Goal: Information Seeking & Learning: Learn about a topic

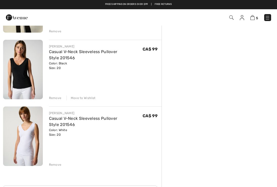
scroll to position [227, 0]
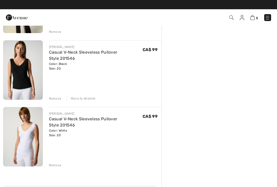
click at [117, 119] on link "Casual V-Neck Sleeveless Pullover Style 201546" at bounding box center [83, 121] width 68 height 11
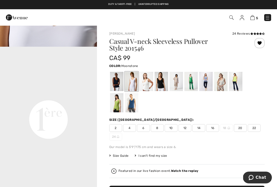
click at [224, 83] on div at bounding box center [220, 81] width 13 height 19
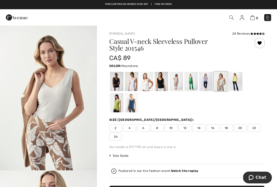
click at [242, 83] on div at bounding box center [235, 81] width 13 height 19
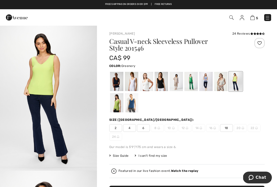
click at [123, 93] on div at bounding box center [116, 102] width 13 height 19
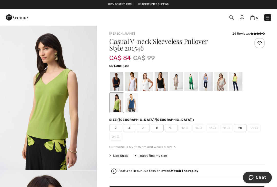
click at [178, 79] on div at bounding box center [176, 81] width 13 height 19
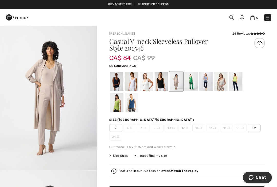
click at [147, 75] on div at bounding box center [146, 81] width 13 height 19
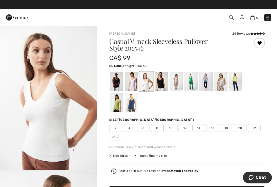
click at [116, 80] on div at bounding box center [116, 81] width 13 height 19
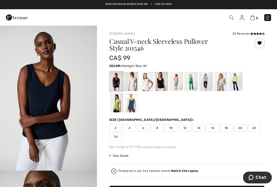
click at [247, 33] on div "24 Reviews" at bounding box center [248, 33] width 32 height 5
click at [243, 34] on div "24 Reviews" at bounding box center [248, 33] width 32 height 5
click at [240, 34] on div "24 Reviews" at bounding box center [248, 33] width 32 height 5
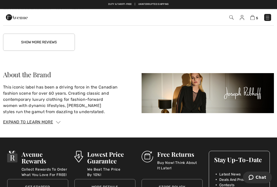
scroll to position [799, 0]
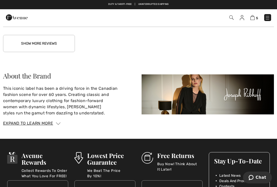
click at [47, 45] on button "Show More Reviews" at bounding box center [39, 43] width 72 height 17
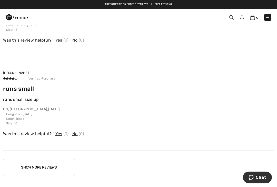
scroll to position [934, 0]
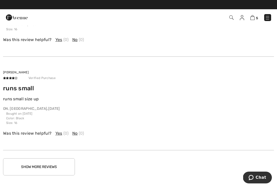
click at [47, 162] on button "Show More Reviews" at bounding box center [39, 166] width 72 height 17
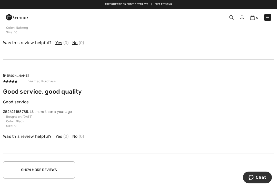
scroll to position [1190, 0]
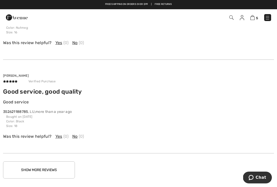
click at [63, 167] on button "Show More Reviews" at bounding box center [39, 169] width 72 height 17
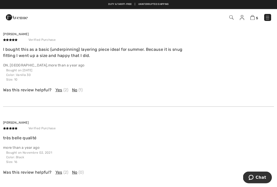
scroll to position [1463, 0]
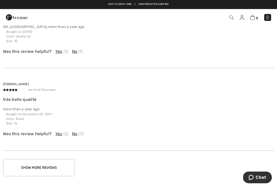
click at [52, 159] on button "Show More Reviews" at bounding box center [39, 167] width 72 height 17
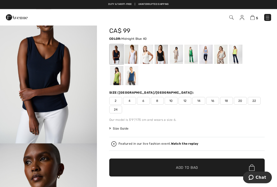
scroll to position [0, 0]
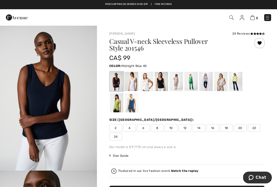
click at [177, 82] on div at bounding box center [176, 81] width 13 height 19
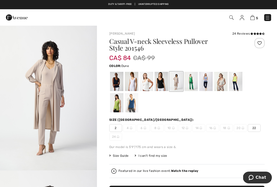
click at [226, 80] on div at bounding box center [220, 81] width 13 height 19
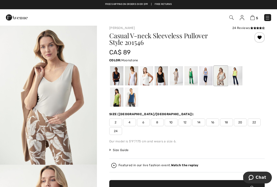
click at [243, 122] on span "20" at bounding box center [240, 122] width 13 height 8
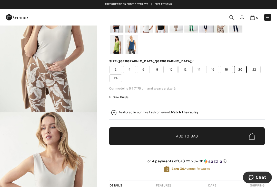
scroll to position [63, 0]
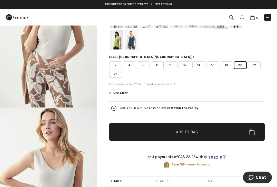
click at [243, 128] on span "✔ Added to Bag Add to Bag" at bounding box center [186, 132] width 155 height 18
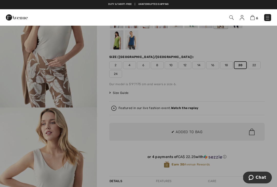
click at [251, 129] on div at bounding box center [138, 93] width 277 height 187
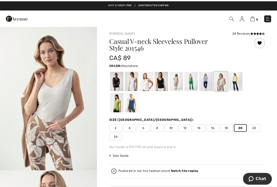
scroll to position [0, 0]
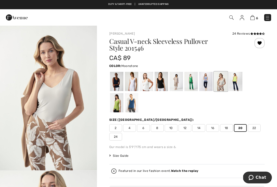
click at [258, 102] on div at bounding box center [186, 92] width 155 height 43
click at [179, 78] on div at bounding box center [176, 81] width 13 height 19
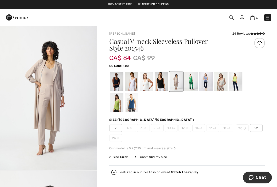
click at [265, 15] on img at bounding box center [267, 17] width 5 height 5
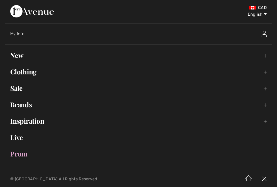
click at [24, 56] on link "New Toggle submenu" at bounding box center [138, 55] width 267 height 11
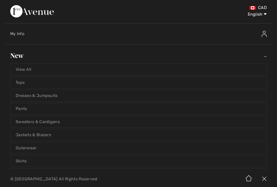
click at [26, 67] on link "View All" at bounding box center [139, 69] width 256 height 11
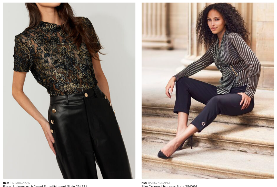
checkbox input "true"
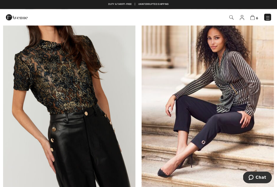
scroll to position [72, 0]
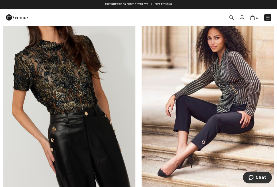
click at [74, 78] on img at bounding box center [69, 98] width 132 height 199
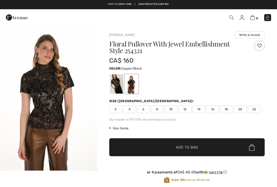
checkbox input "true"
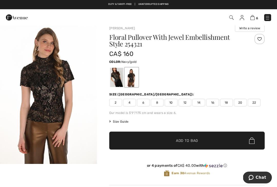
click at [116, 76] on div at bounding box center [116, 77] width 13 height 19
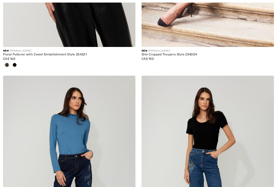
checkbox input "true"
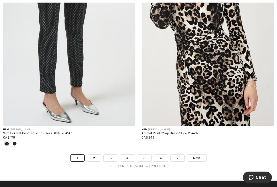
scroll to position [4018, 0]
click at [199, 156] on span "Next" at bounding box center [196, 158] width 7 height 5
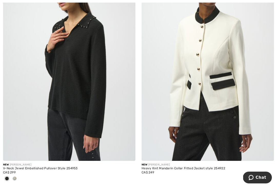
scroll to position [547, 0]
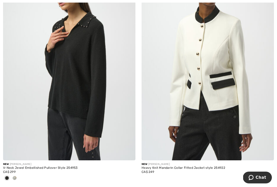
click at [94, 86] on img at bounding box center [69, 61] width 132 height 199
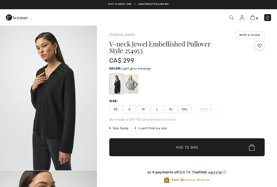
click at [132, 82] on div at bounding box center [131, 83] width 13 height 19
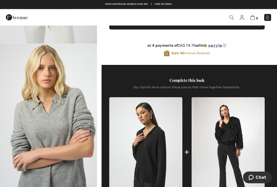
scroll to position [124, 0]
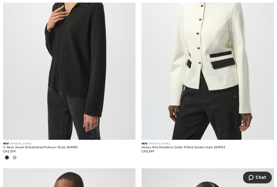
click at [246, 90] on img at bounding box center [208, 40] width 132 height 199
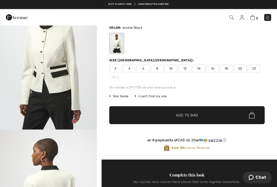
scroll to position [28, 0]
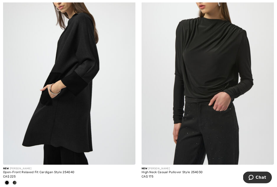
scroll to position [1207, 0]
click at [86, 59] on img at bounding box center [69, 65] width 132 height 199
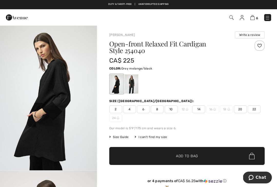
click at [135, 82] on div at bounding box center [131, 83] width 13 height 19
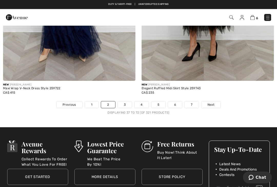
scroll to position [4087, 0]
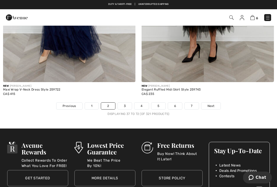
click at [216, 103] on link "Next" at bounding box center [210, 106] width 19 height 7
click at [215, 103] on link "Next" at bounding box center [210, 106] width 19 height 7
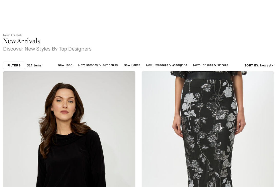
checkbox input "true"
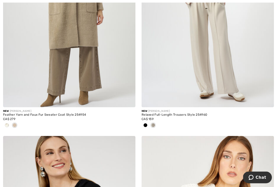
scroll to position [2217, 0]
click at [239, 81] on img at bounding box center [208, 8] width 132 height 199
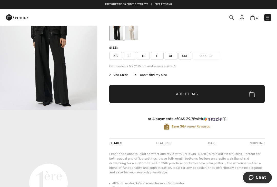
scroll to position [44, 0]
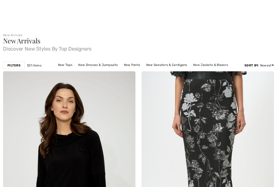
checkbox input "true"
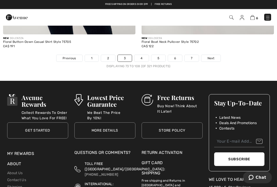
scroll to position [4133, 0]
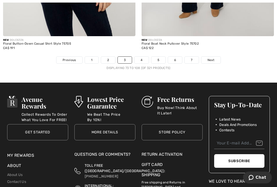
click at [216, 58] on link "Next" at bounding box center [210, 60] width 19 height 7
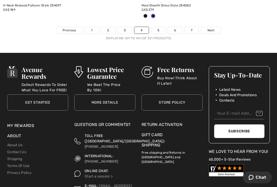
scroll to position [4120, 0]
click at [217, 27] on link "Next" at bounding box center [210, 30] width 19 height 7
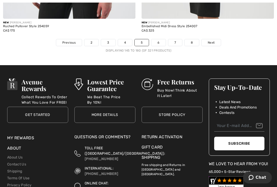
scroll to position [4106, 0]
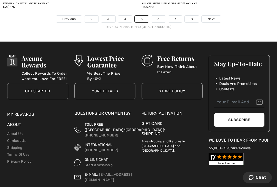
click at [212, 17] on span "Next" at bounding box center [211, 19] width 7 height 5
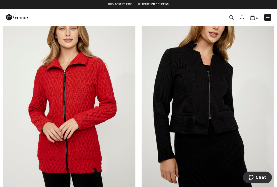
scroll to position [2299, 0]
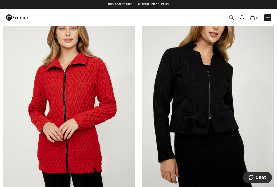
click at [253, 17] on img at bounding box center [252, 17] width 4 height 5
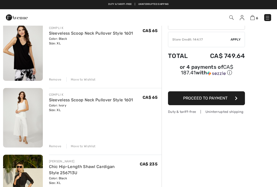
scroll to position [43, 0]
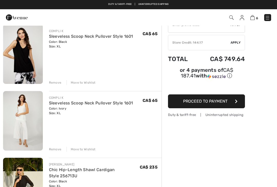
click at [109, 37] on link "Sleeveless Scoop Neck Pullover Style 1601" at bounding box center [91, 36] width 84 height 5
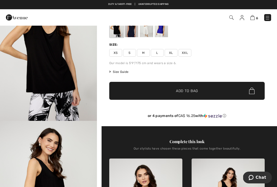
click at [124, 72] on span "Size Guide" at bounding box center [118, 72] width 19 height 5
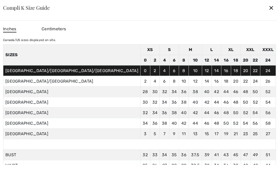
click at [269, 13] on div "✕" at bounding box center [271, 7] width 5 height 11
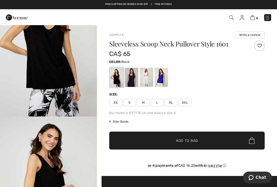
scroll to position [52, 0]
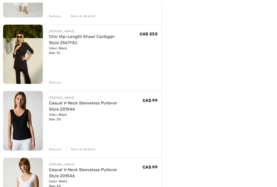
scroll to position [176, 0]
click at [110, 105] on link "Casual V-Neck Sleeveless Pullover Style 201546" at bounding box center [83, 106] width 68 height 11
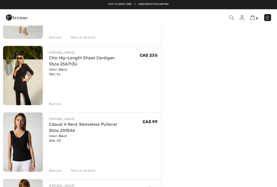
scroll to position [153, 0]
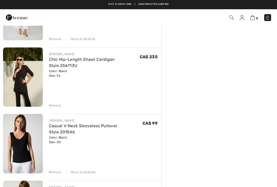
click at [100, 62] on link "Chic Hip-Length Shawl Cardigan Style 256713U" at bounding box center [82, 62] width 66 height 11
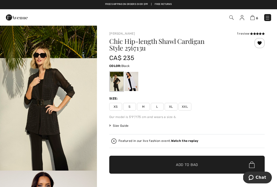
click at [249, 35] on div "1 review" at bounding box center [251, 33] width 28 height 5
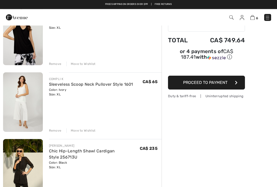
click at [268, 16] on img at bounding box center [267, 17] width 5 height 5
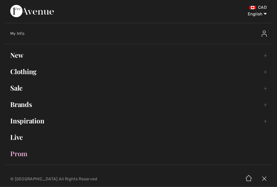
scroll to position [62, 0]
click at [34, 74] on link "Clothing Toggle submenu" at bounding box center [138, 71] width 267 height 11
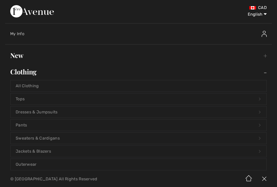
click at [39, 98] on link "Tops Open submenu" at bounding box center [139, 98] width 256 height 11
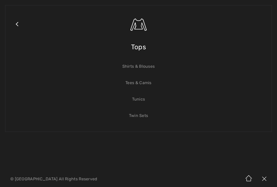
click at [149, 84] on link "Tees & Camis" at bounding box center [139, 82] width 256 height 11
click at [141, 49] on span "Tops" at bounding box center [138, 47] width 15 height 18
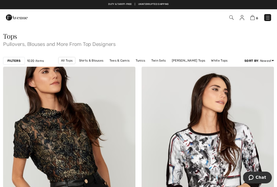
click at [16, 60] on strong "Filters" at bounding box center [13, 60] width 13 height 5
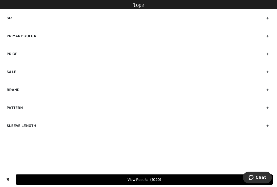
click at [270, 17] on div "Size" at bounding box center [138, 18] width 269 height 18
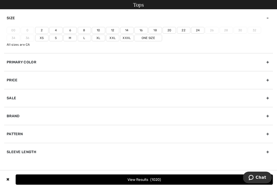
click at [155, 28] on label "18" at bounding box center [155, 30] width 13 height 7
click at [0, 0] on input"] "18" at bounding box center [0, 0] width 0 height 0
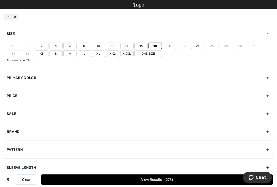
click at [170, 45] on label "20" at bounding box center [169, 46] width 13 height 7
click at [0, 0] on input"] "20" at bounding box center [0, 0] width 0 height 0
click at [208, 178] on button "View Results 317" at bounding box center [157, 179] width 232 height 10
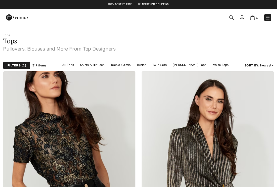
checkbox input "true"
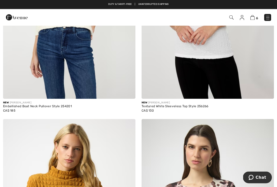
scroll to position [1788, 0]
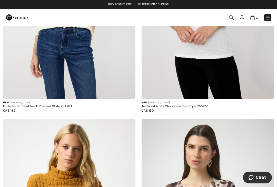
click at [268, 15] on img at bounding box center [267, 17] width 5 height 5
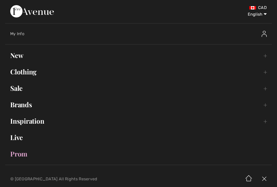
click at [29, 73] on link "Clothing Toggle submenu" at bounding box center [138, 71] width 267 height 11
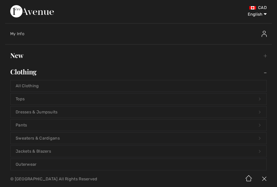
click at [52, 100] on link "Tops Open submenu" at bounding box center [139, 98] width 256 height 11
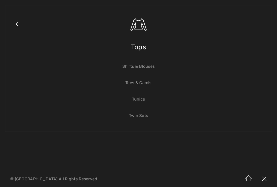
click at [154, 65] on link "Shirts & Blouses" at bounding box center [139, 66] width 256 height 11
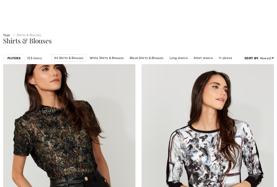
checkbox input "true"
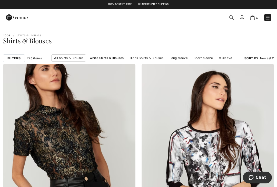
click at [268, 16] on img at bounding box center [267, 17] width 5 height 5
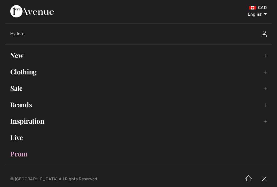
click at [29, 72] on link "Clothing Toggle submenu" at bounding box center [138, 71] width 267 height 11
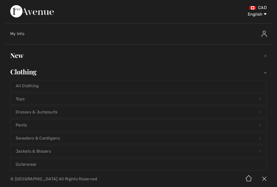
click at [47, 98] on link "Tops Open submenu" at bounding box center [139, 98] width 256 height 11
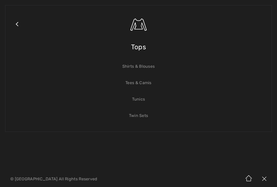
click at [143, 102] on link "Tunics" at bounding box center [139, 99] width 256 height 11
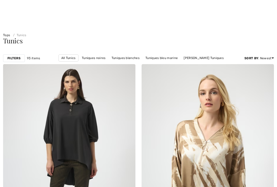
checkbox input "true"
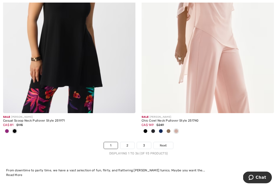
scroll to position [4057, 0]
click at [127, 144] on link "2" at bounding box center [127, 145] width 14 height 7
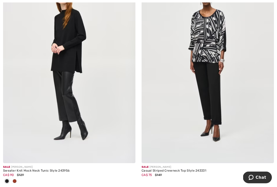
scroll to position [2374, 0]
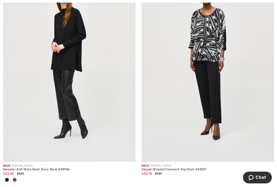
click at [81, 55] on img at bounding box center [69, 62] width 132 height 199
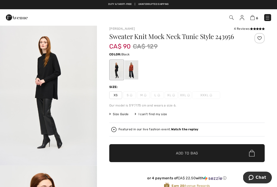
scroll to position [5, 0]
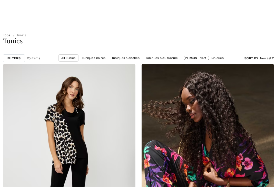
checkbox input "true"
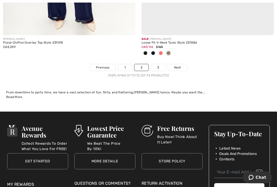
scroll to position [4118, 0]
click at [179, 65] on span "Next" at bounding box center [177, 67] width 7 height 5
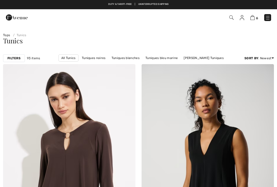
checkbox input "true"
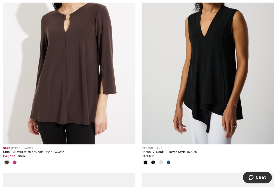
click at [228, 79] on img at bounding box center [208, 45] width 132 height 199
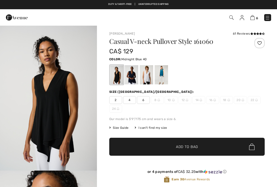
click at [132, 65] on div at bounding box center [131, 74] width 13 height 19
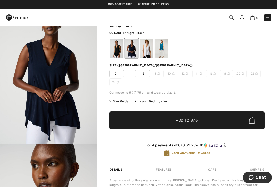
click at [150, 46] on div at bounding box center [146, 48] width 13 height 19
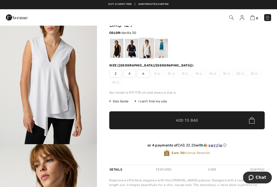
click at [163, 44] on div at bounding box center [161, 48] width 13 height 19
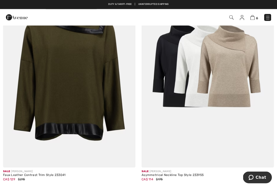
scroll to position [322, 0]
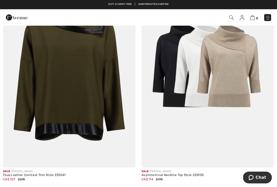
click at [246, 82] on img at bounding box center [208, 68] width 132 height 199
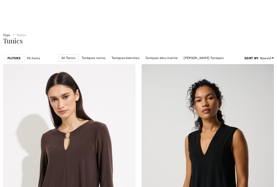
checkbox input "true"
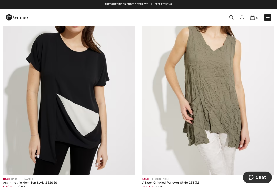
scroll to position [1206, 0]
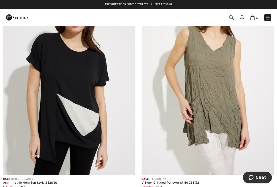
click at [269, 16] on img at bounding box center [267, 17] width 5 height 5
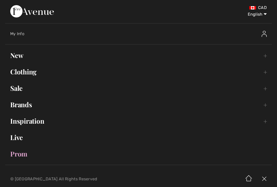
click at [27, 72] on link "Clothing Toggle submenu" at bounding box center [138, 71] width 267 height 11
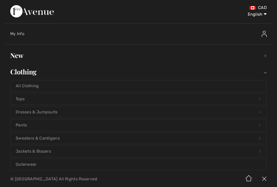
click at [37, 100] on link "Tops Open submenu" at bounding box center [139, 98] width 256 height 11
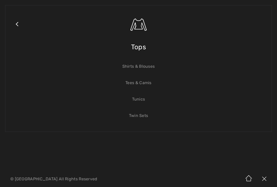
click at [154, 83] on link "Tees & Camis" at bounding box center [139, 82] width 256 height 11
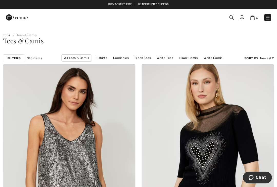
click at [123, 58] on link "Camisoles" at bounding box center [121, 58] width 21 height 7
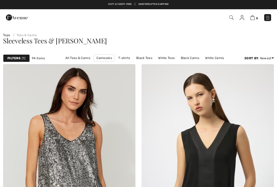
checkbox input "true"
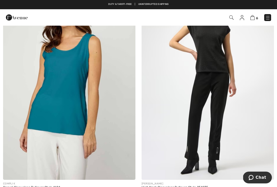
scroll to position [763, 0]
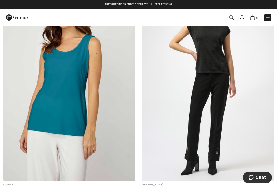
click at [117, 81] on img at bounding box center [69, 81] width 132 height 199
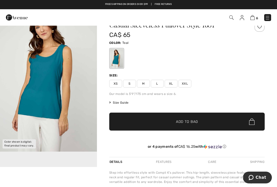
scroll to position [14, 0]
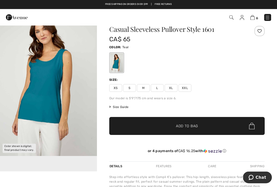
click at [53, 71] on img "1 / 1" at bounding box center [48, 83] width 97 height 145
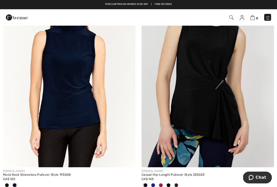
scroll to position [2394, 0]
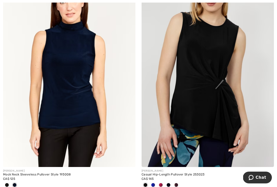
click at [225, 63] on img at bounding box center [208, 67] width 132 height 199
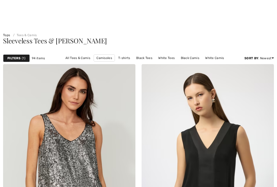
checkbox input "true"
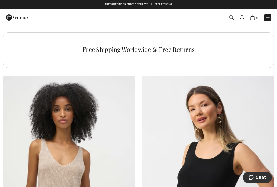
scroll to position [2776, 0]
